Goal: Book appointment/travel/reservation

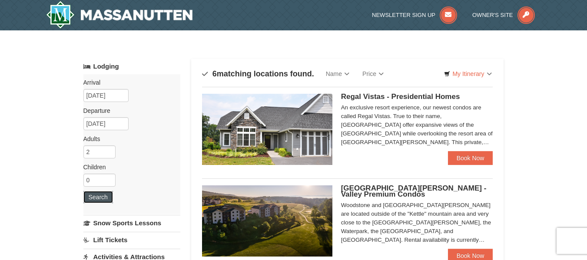
click at [99, 194] on button "Search" at bounding box center [98, 197] width 30 height 12
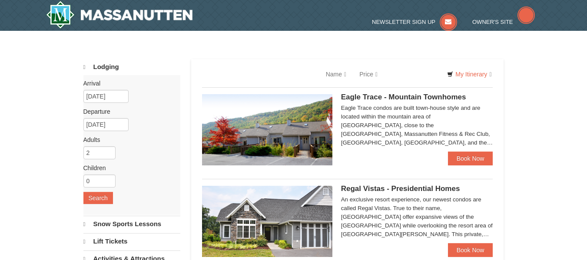
select select "10"
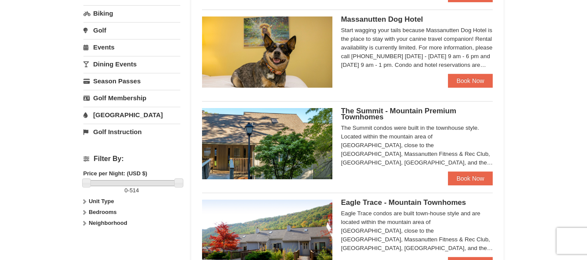
scroll to position [253, 0]
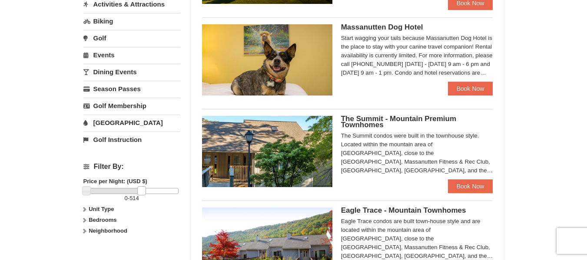
click at [141, 192] on div at bounding box center [132, 191] width 93 height 6
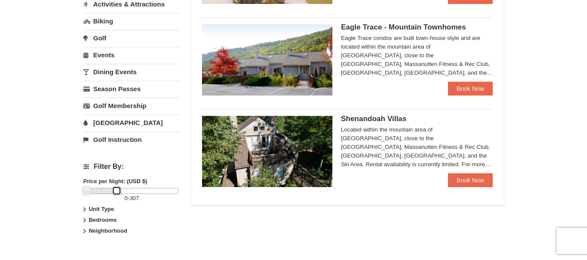
click at [116, 191] on div at bounding box center [132, 191] width 93 height 6
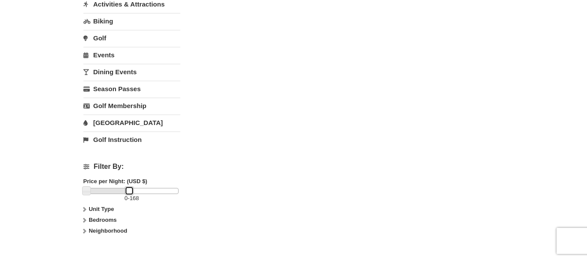
click at [129, 191] on div at bounding box center [132, 191] width 93 height 6
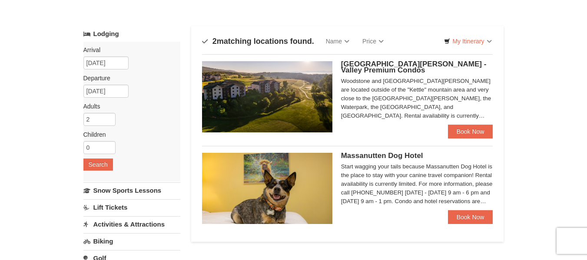
scroll to position [0, 0]
